Goal: Task Accomplishment & Management: Use online tool/utility

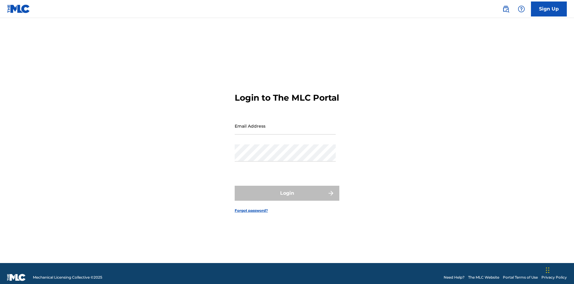
scroll to position [8, 0]
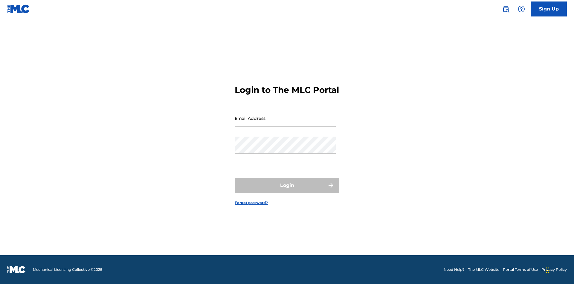
click at [285, 123] on input "Email Address" at bounding box center [285, 117] width 101 height 17
type input "[EMAIL_ADDRESS][DOMAIN_NAME]"
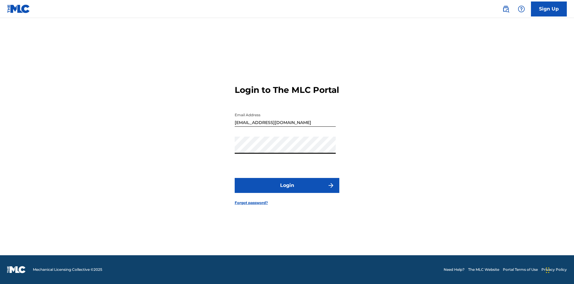
click at [287, 190] on button "Login" at bounding box center [287, 185] width 105 height 15
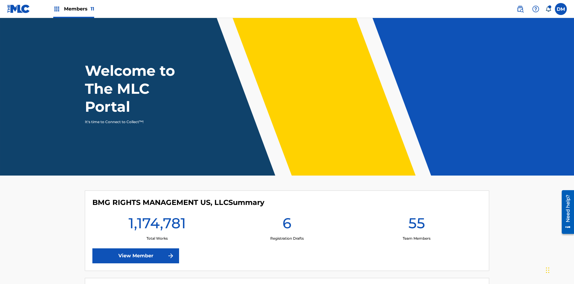
scroll to position [26, 0]
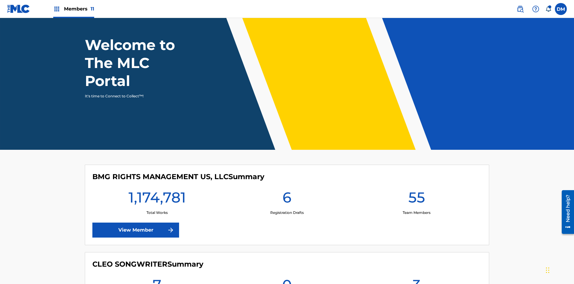
click at [74, 9] on span "Members 11" at bounding box center [79, 8] width 30 height 7
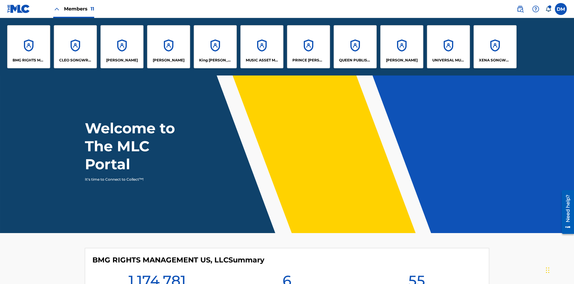
click at [29, 60] on p "BMG RIGHTS MANAGEMENT US, LLC" at bounding box center [29, 59] width 33 height 5
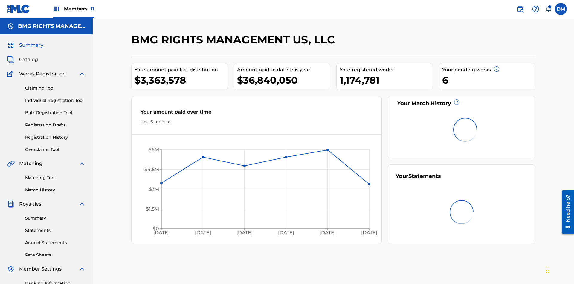
scroll to position [87, 0]
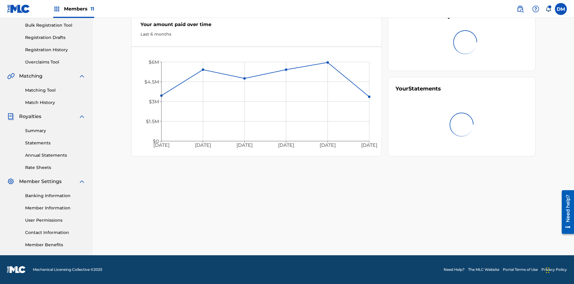
click at [55, 62] on link "Overclaims Tool" at bounding box center [55, 62] width 60 height 6
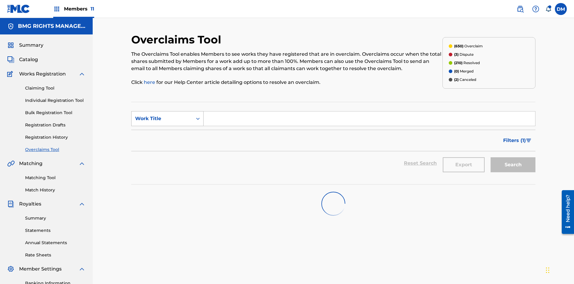
click at [162, 115] on div "Work Title" at bounding box center [162, 118] width 54 height 7
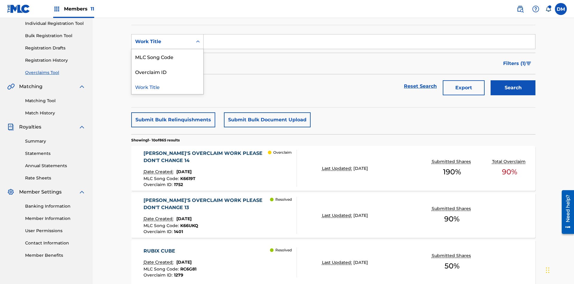
click at [167, 57] on div "MLC Song Code" at bounding box center [168, 56] width 72 height 15
click at [369, 43] on input "Search Form" at bounding box center [370, 41] width 332 height 14
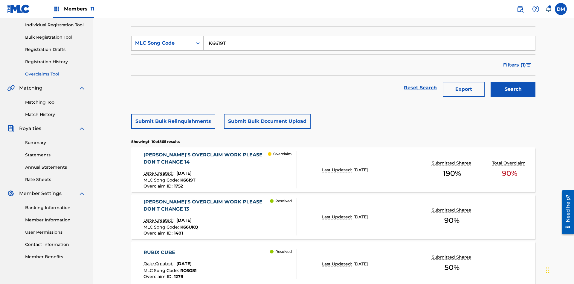
type input "K6619T"
click at [513, 82] on button "Search" at bounding box center [513, 89] width 45 height 15
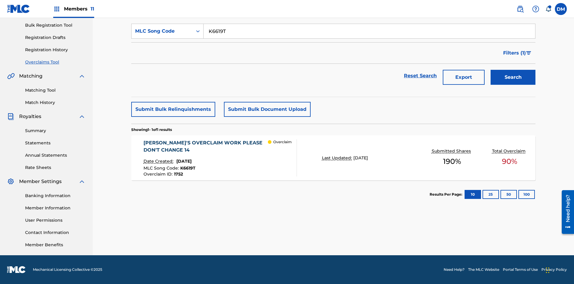
click at [178, 174] on span "1752" at bounding box center [178, 173] width 9 height 5
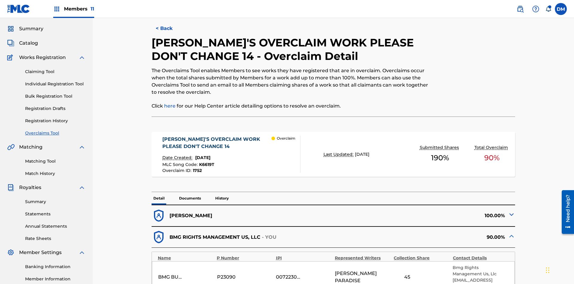
scroll to position [221, 0]
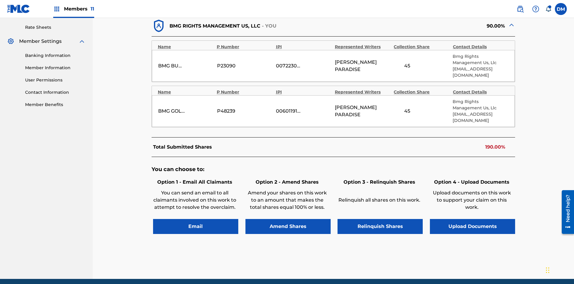
click at [288, 219] on button "Amend Shares" at bounding box center [288, 226] width 85 height 15
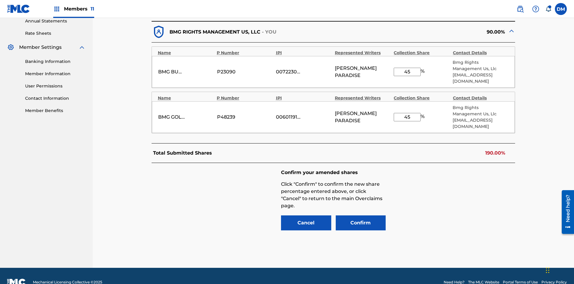
click at [407, 68] on input "45" at bounding box center [407, 72] width 27 height 8
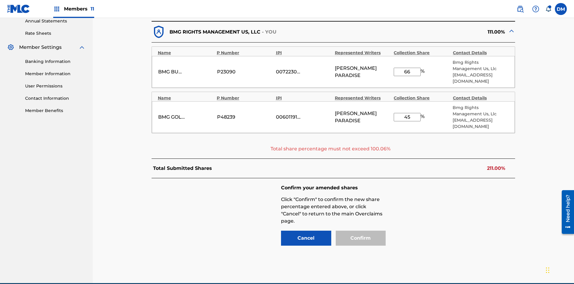
type input "66"
click at [407, 113] on input "45" at bounding box center [407, 117] width 27 height 8
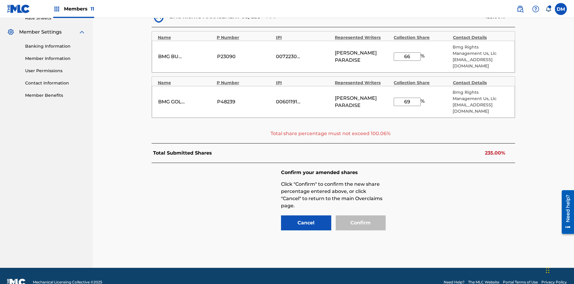
type input "69"
click at [407, 53] on input "66" at bounding box center [407, 56] width 27 height 8
type input "33"
click at [407, 98] on input "69" at bounding box center [407, 102] width 27 height 8
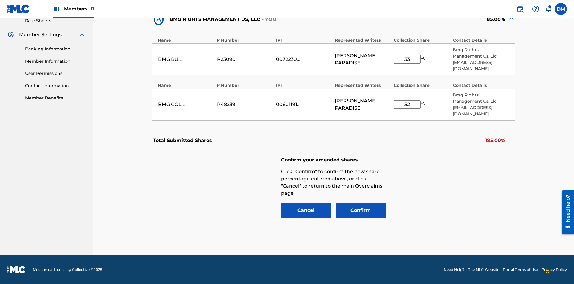
scroll to position [221, 0]
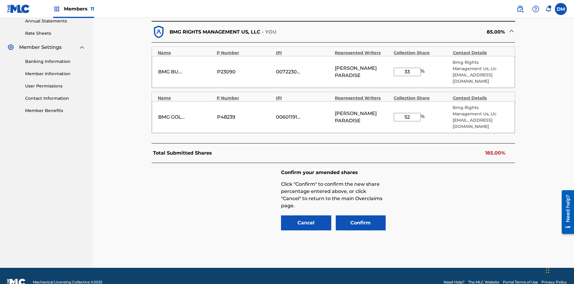
type input "52"
click at [361, 215] on button "Confirm" at bounding box center [361, 222] width 50 height 15
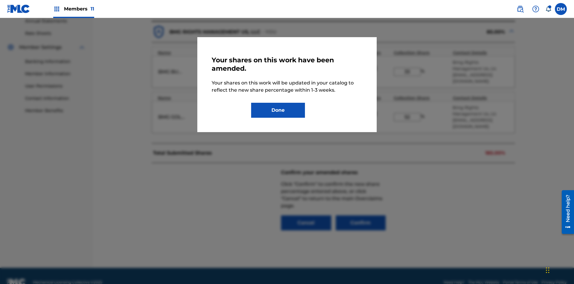
click at [278, 110] on button "Done" at bounding box center [278, 110] width 54 height 15
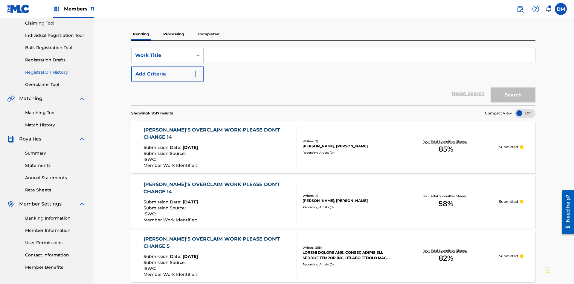
click at [217, 126] on div "[PERSON_NAME]'S OVERCLAIM WORK PLEASE DON'T CHANGE 14" at bounding box center [218, 133] width 149 height 14
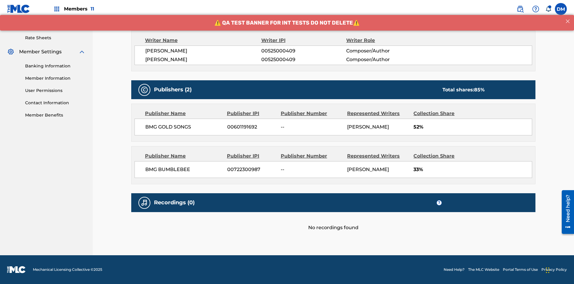
scroll to position [110, 0]
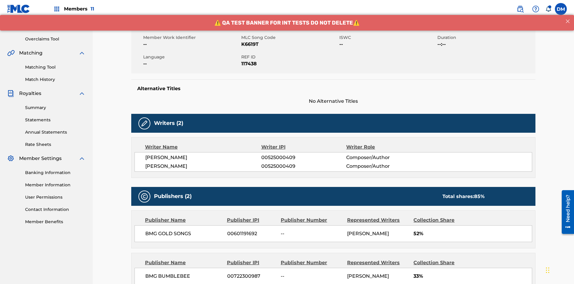
click at [55, 39] on link "Overclaims Tool" at bounding box center [55, 39] width 60 height 6
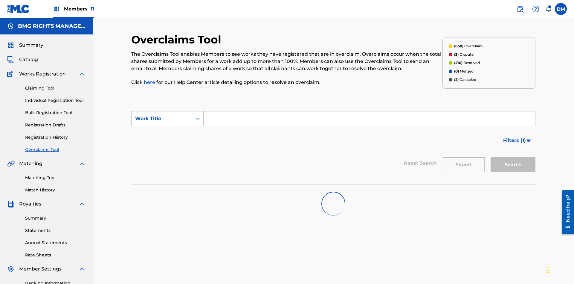
scroll to position [77, 0]
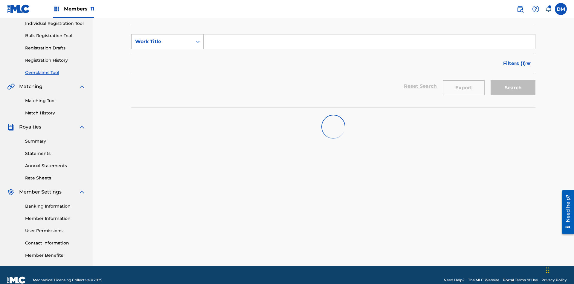
click at [162, 42] on div "Work Title" at bounding box center [162, 41] width 54 height 7
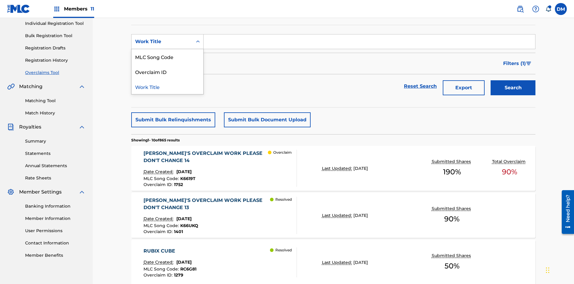
click at [167, 57] on div "MLC Song Code" at bounding box center [168, 56] width 72 height 15
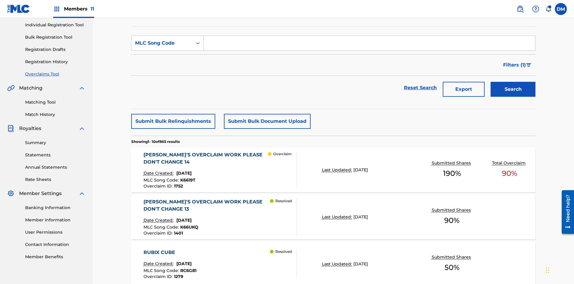
click at [369, 43] on input "Search Form" at bounding box center [370, 43] width 332 height 14
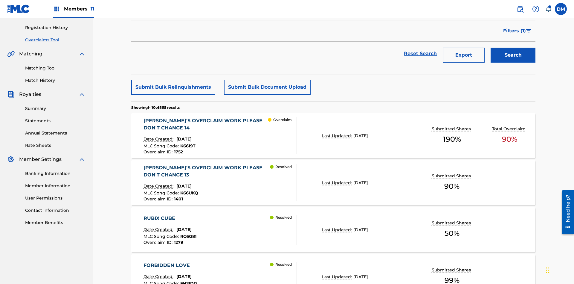
type input "K6619T"
click at [513, 48] on button "Search" at bounding box center [513, 55] width 45 height 15
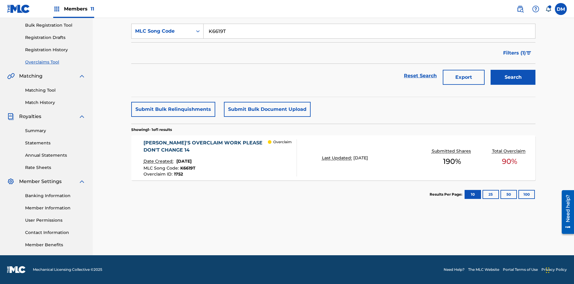
click at [178, 174] on span "1752" at bounding box center [178, 173] width 9 height 5
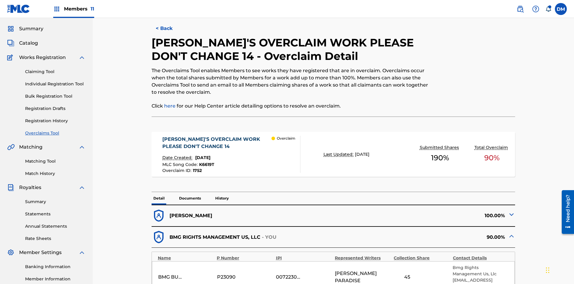
click at [222, 192] on p "History" at bounding box center [222, 198] width 17 height 13
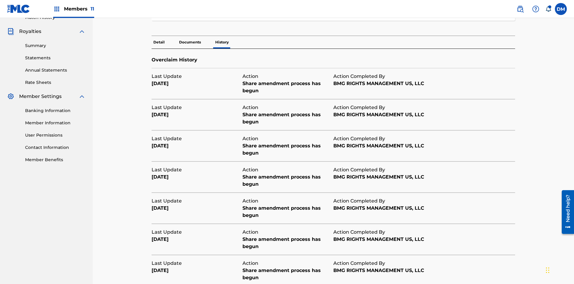
scroll to position [216, 0]
